Goal: Register for event/course

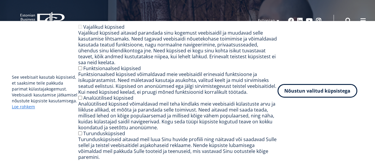
click at [325, 88] on button "Nõustun valitud küpsistega" at bounding box center [317, 91] width 80 height 14
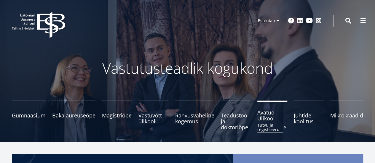
click at [261, 116] on span "Avatud Ülikool Tutvu ja registreeru" at bounding box center [272, 116] width 30 height 12
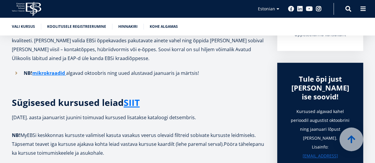
scroll to position [118, 0]
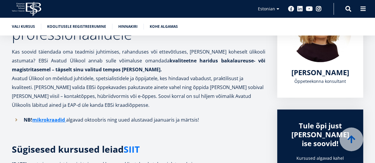
click at [132, 148] on link "SIIT" at bounding box center [132, 149] width 16 height 9
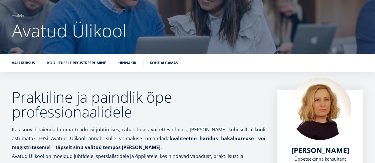
scroll to position [41, 0]
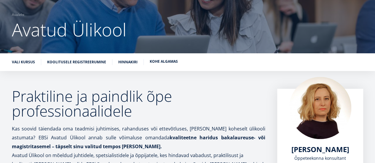
click at [161, 61] on link "Kohe algamas" at bounding box center [164, 62] width 28 height 6
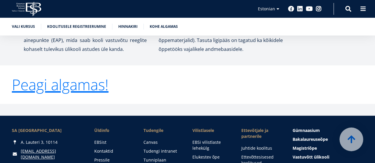
scroll to position [1187, 0]
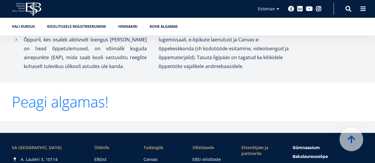
click at [80, 94] on link "Peagi algamas!" at bounding box center [60, 101] width 97 height 15
